Goal: Task Accomplishment & Management: Use online tool/utility

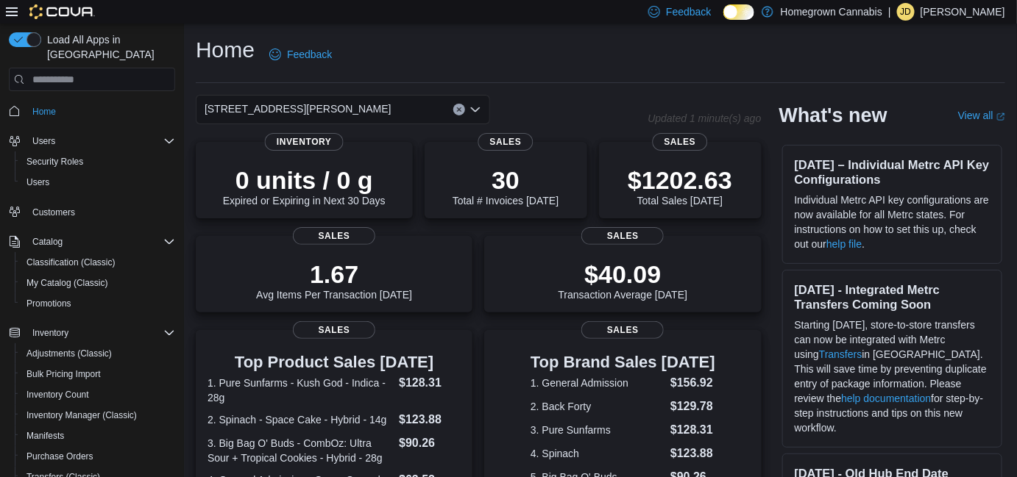
click at [353, 104] on div "[STREET_ADDRESS][PERSON_NAME]" at bounding box center [343, 109] width 294 height 29
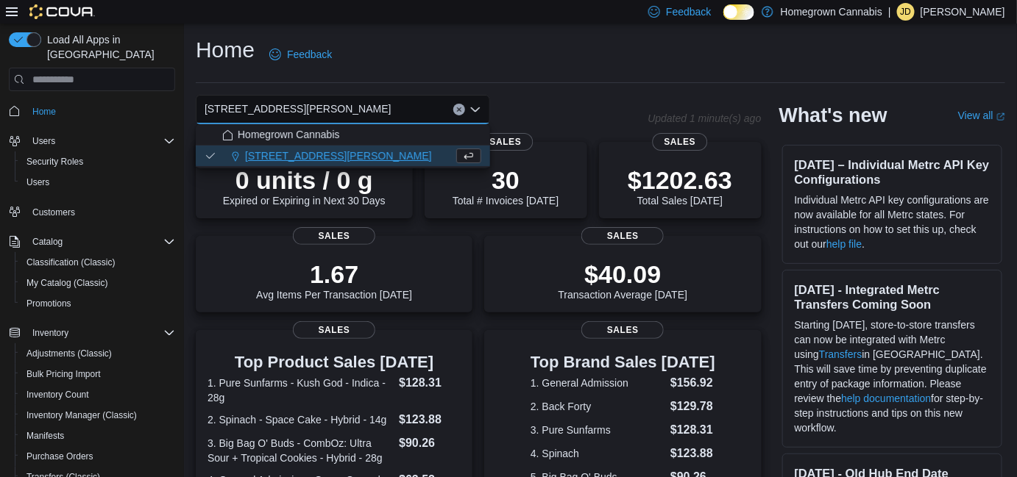
click at [396, 90] on div "Home Feedback [STREET_ADDRESS][PERSON_NAME] Selected. [STREET_ADDRESS][PERSON_N…" at bounding box center [600, 465] width 833 height 883
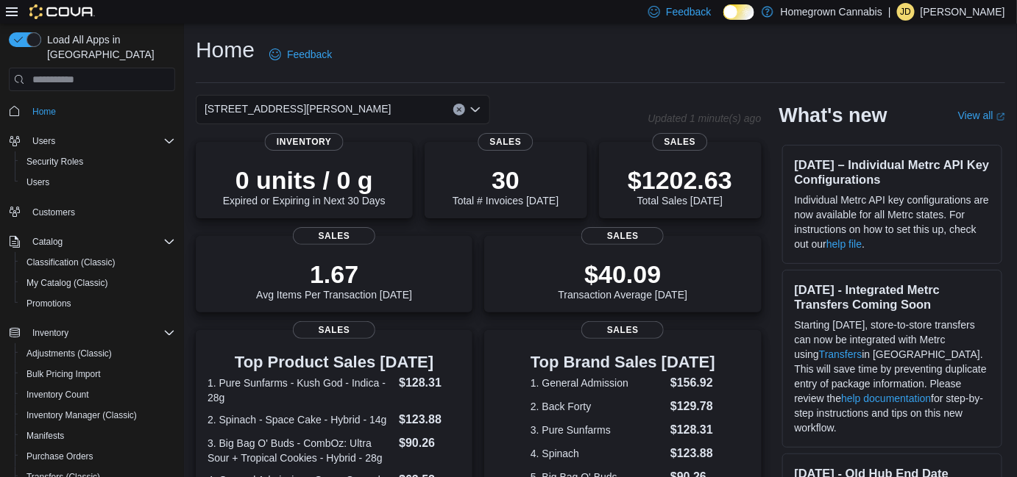
click at [313, 107] on div "[STREET_ADDRESS][PERSON_NAME]" at bounding box center [343, 109] width 294 height 29
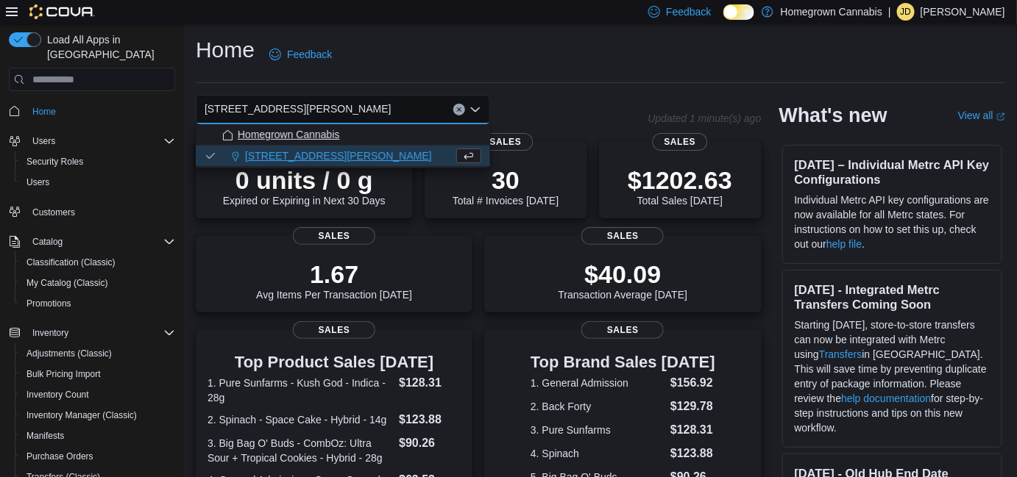
click at [310, 138] on span "Homegrown Cannabis" at bounding box center [289, 134] width 102 height 15
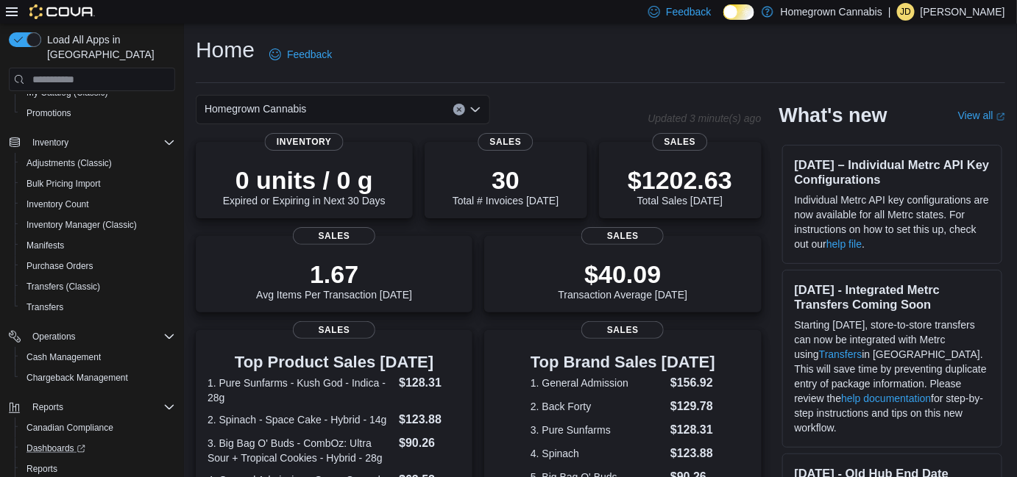
scroll to position [239, 0]
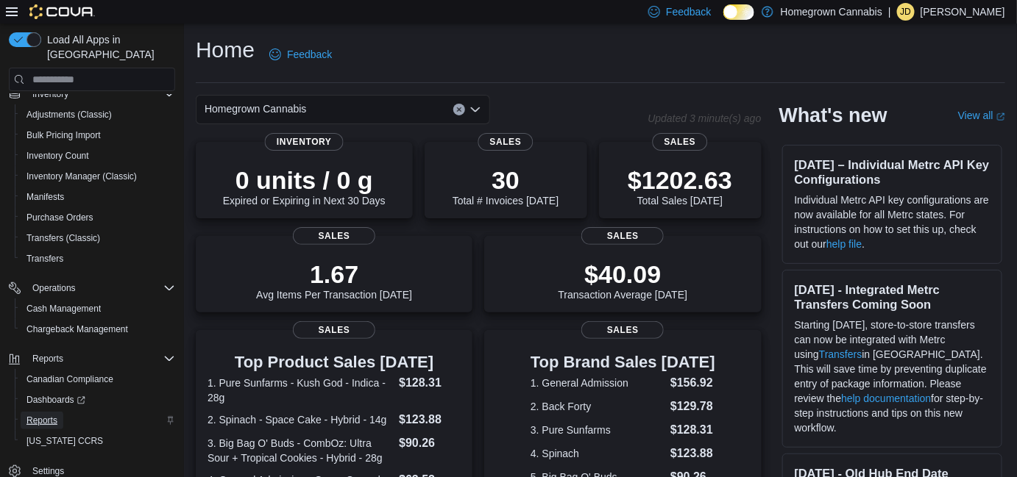
click at [59, 412] on link "Reports" at bounding box center [42, 421] width 43 height 18
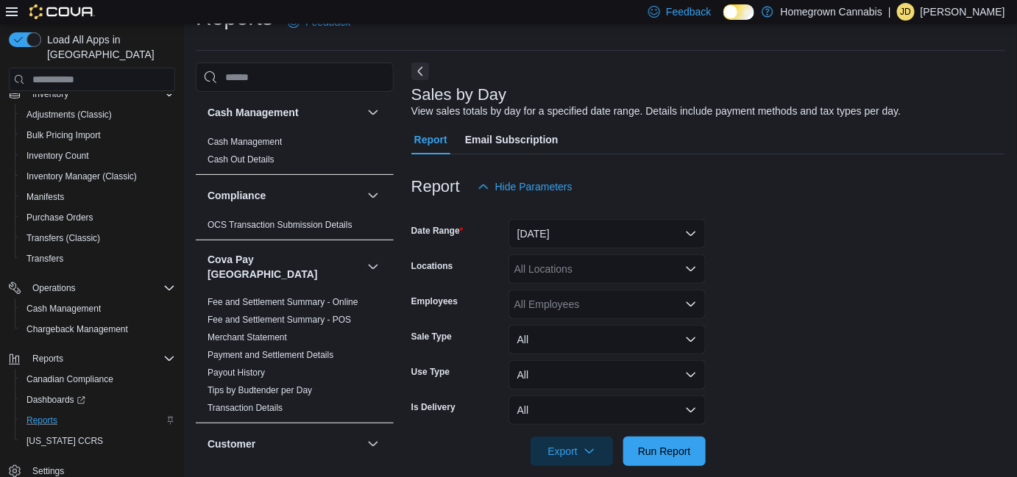
scroll to position [33, 0]
click at [596, 230] on button "[DATE]" at bounding box center [606, 232] width 197 height 29
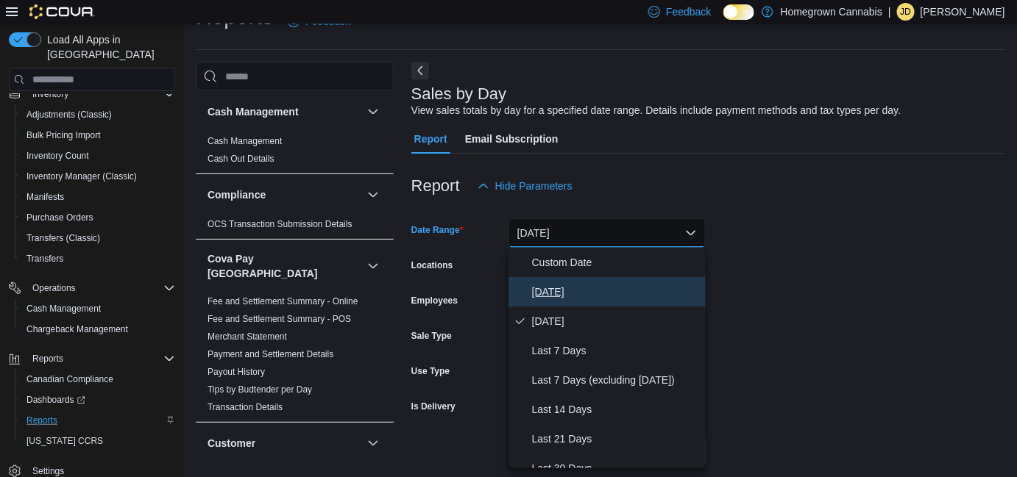
click at [576, 291] on span "[DATE]" at bounding box center [616, 292] width 168 height 18
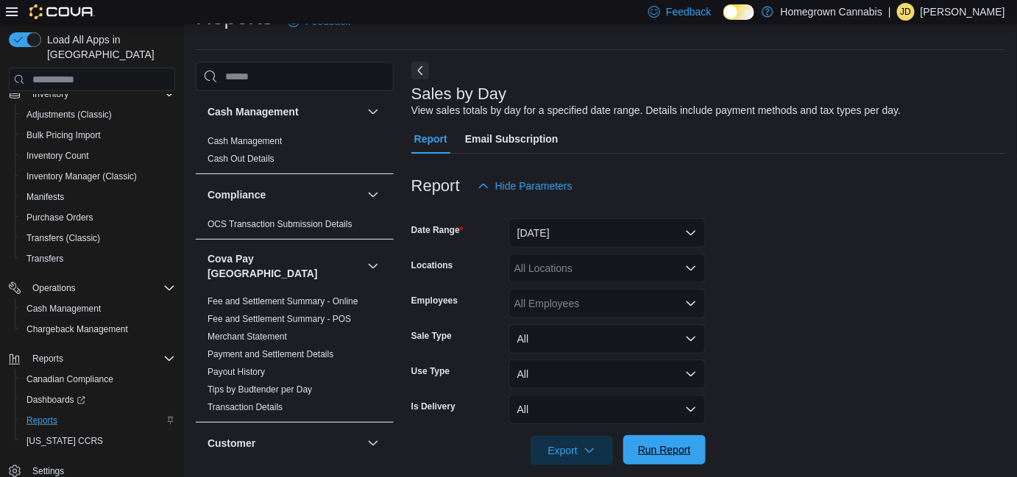
click at [655, 458] on span "Run Report" at bounding box center [664, 449] width 65 height 29
click at [558, 450] on span "Export" at bounding box center [571, 449] width 65 height 29
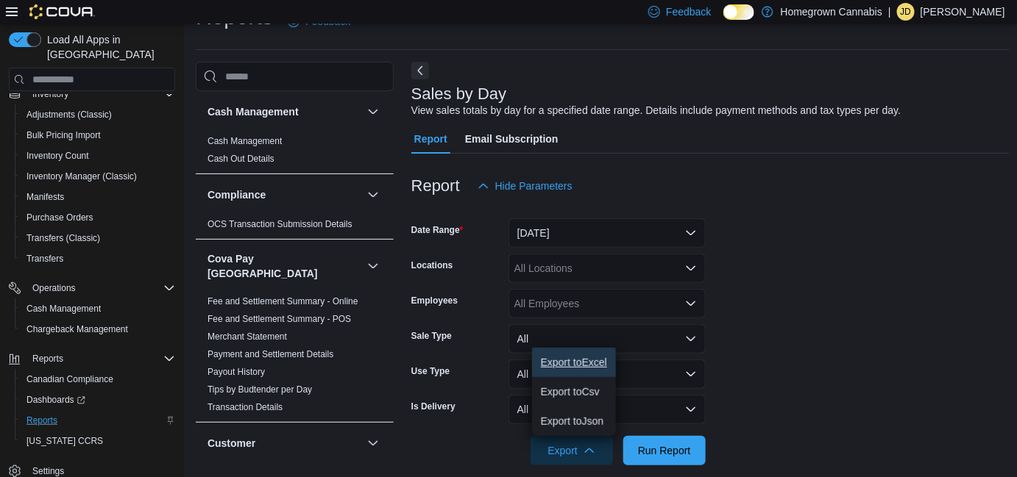
click at [576, 363] on span "Export to Excel" at bounding box center [574, 363] width 66 height 12
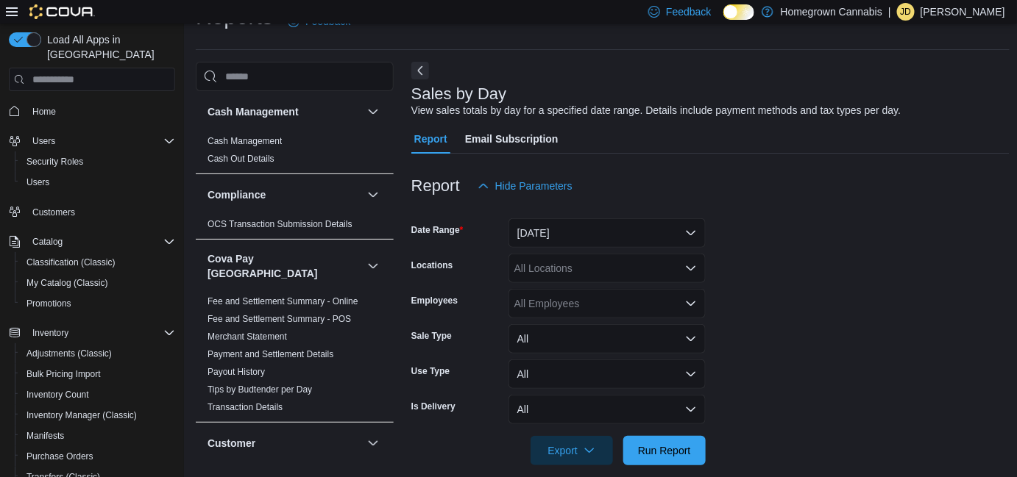
drag, startPoint x: 92, startPoint y: 102, endPoint x: 68, endPoint y: 99, distance: 24.5
click at [91, 102] on span "Home" at bounding box center [100, 111] width 149 height 18
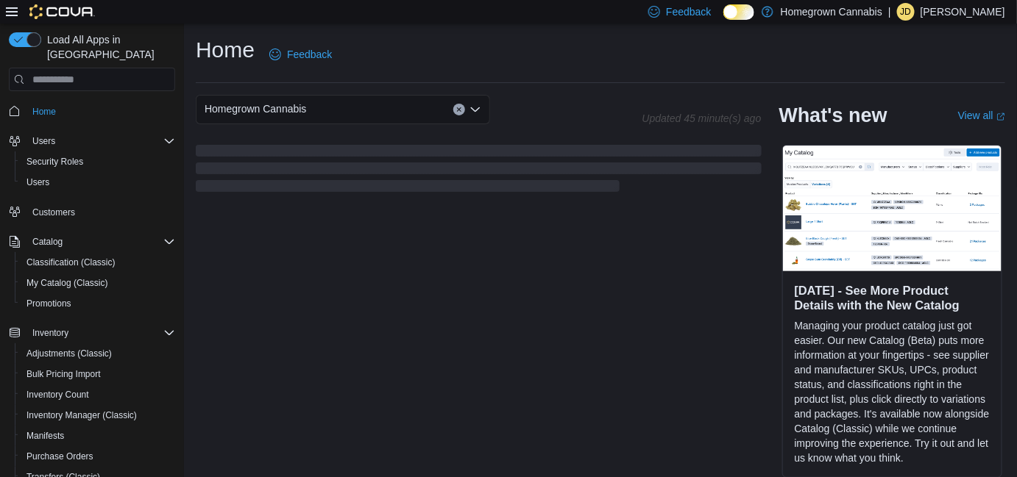
click at [538, 115] on div "Homegrown Cannabis" at bounding box center [419, 109] width 447 height 29
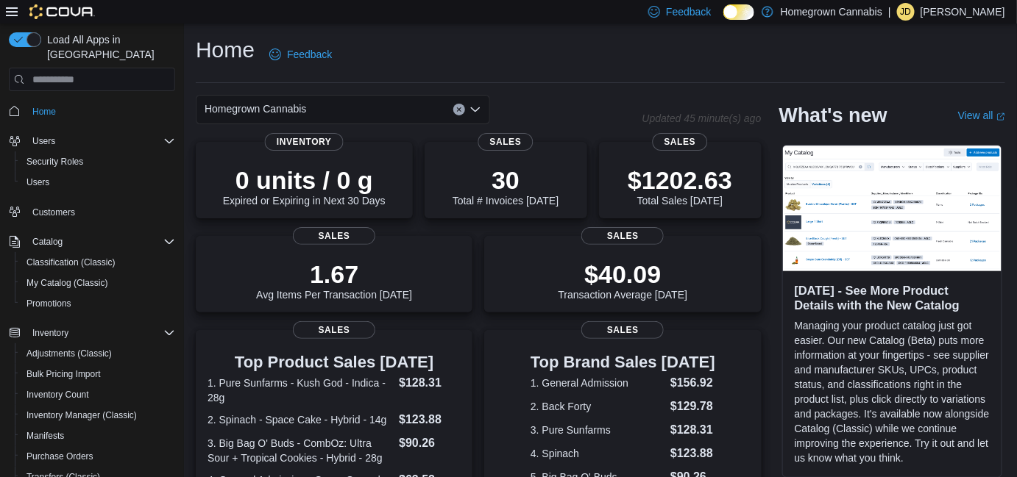
click at [611, 73] on div "Home Feedback" at bounding box center [600, 54] width 809 height 38
